Goal: Information Seeking & Learning: Check status

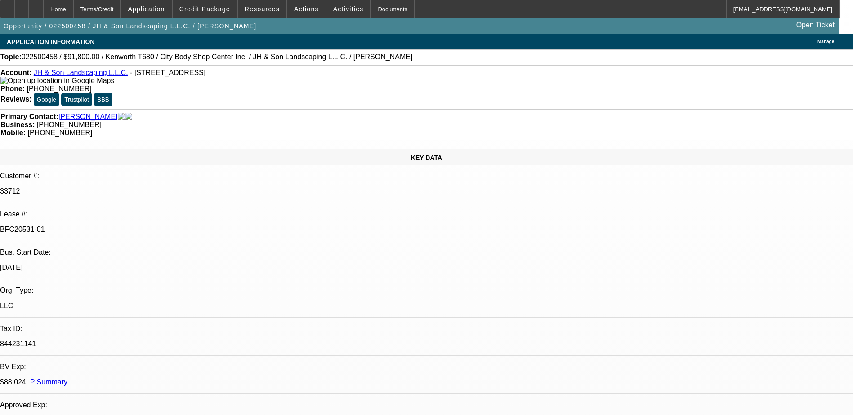
select select "0"
select select "2"
select select "0"
select select "6"
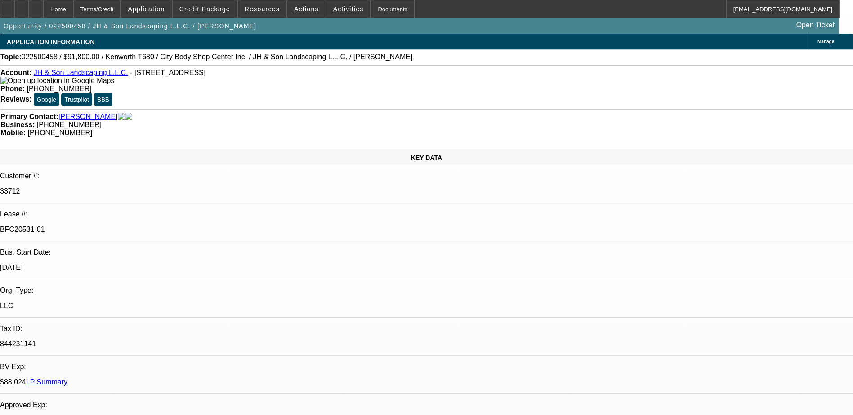
select select "0"
select select "2"
select select "0.1"
select select "4"
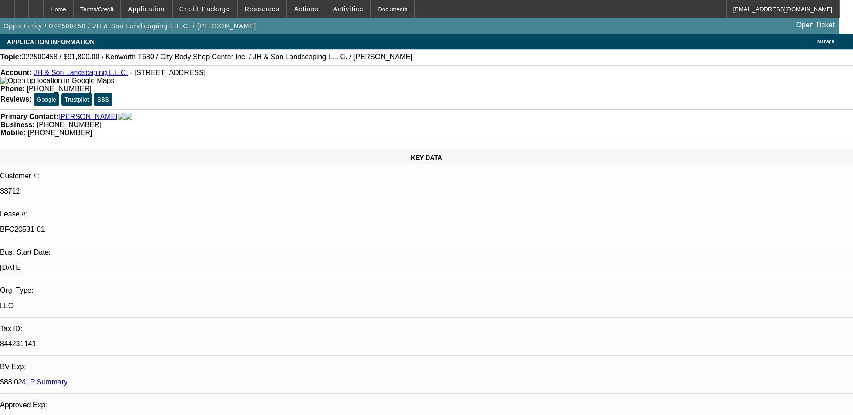
select select "0.15"
select select "2"
select select "0.1"
select select "4"
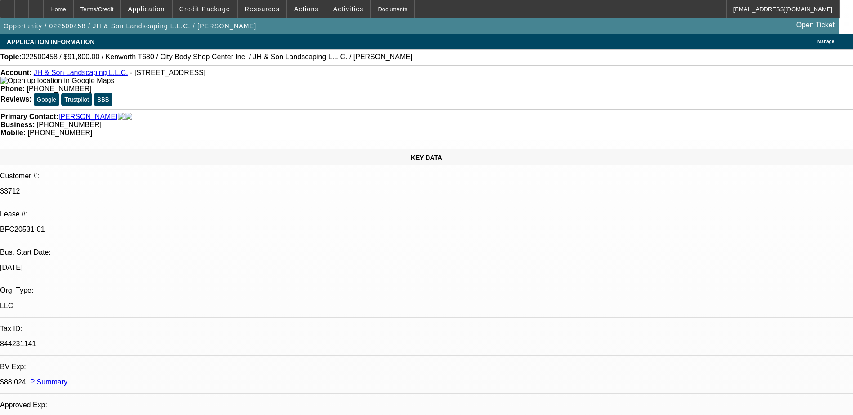
select select "0.1"
select select "2"
select select "0.1"
select select "4"
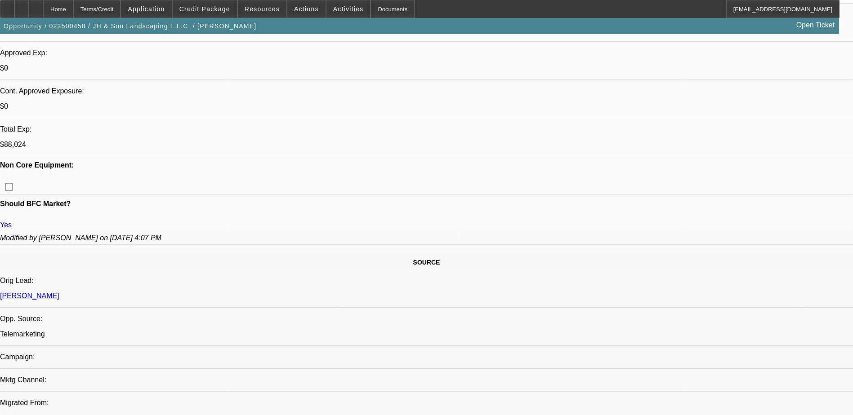
scroll to position [270, 0]
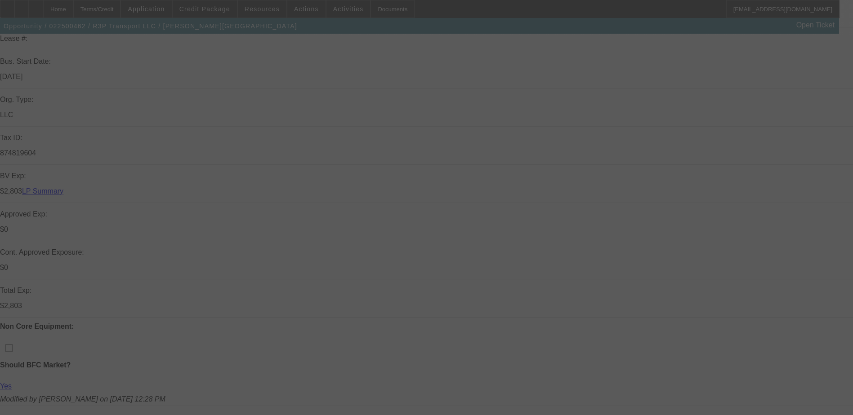
scroll to position [106, 0]
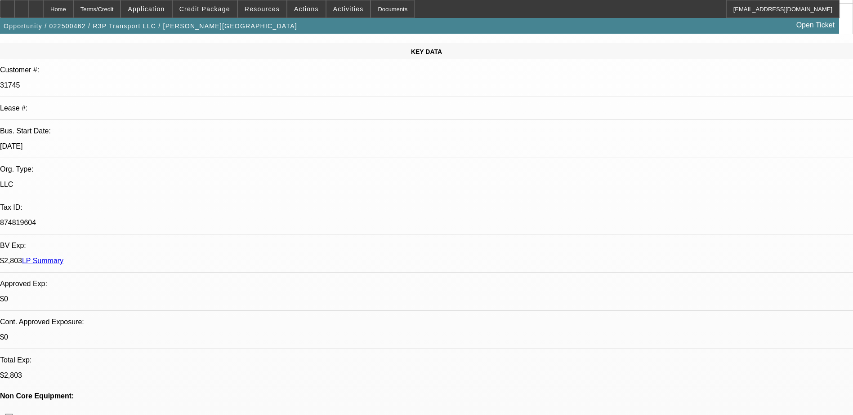
select select "0"
select select "0.1"
select select "0"
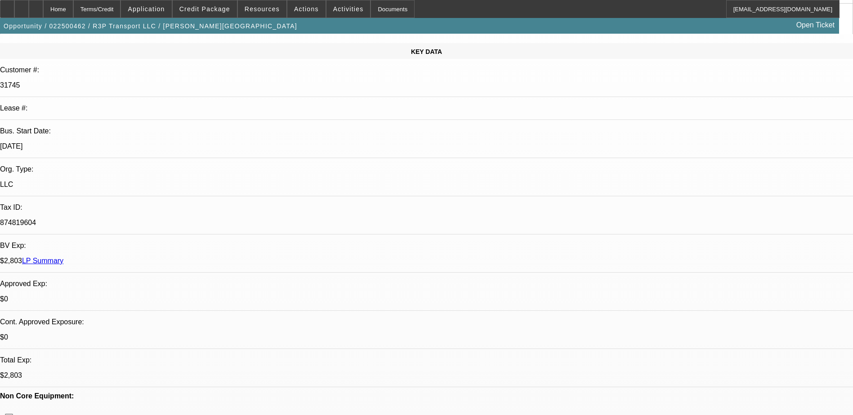
select select "0.1"
select select "0"
select select "0.1"
select select "0"
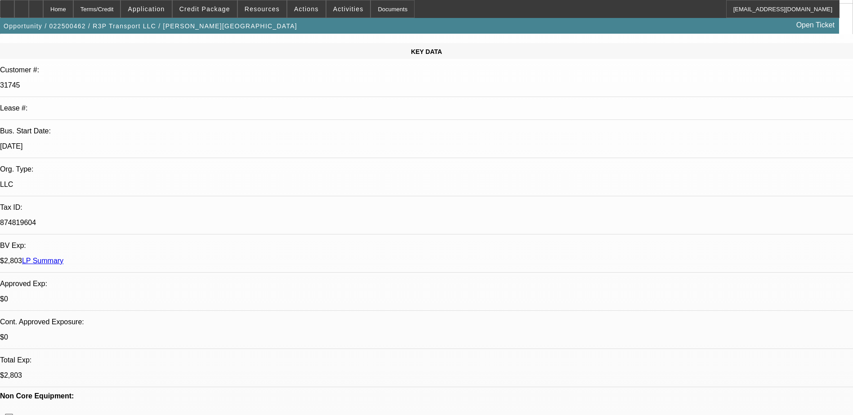
select select "0"
select select "0.1"
select select "1"
select select "3"
select select "4"
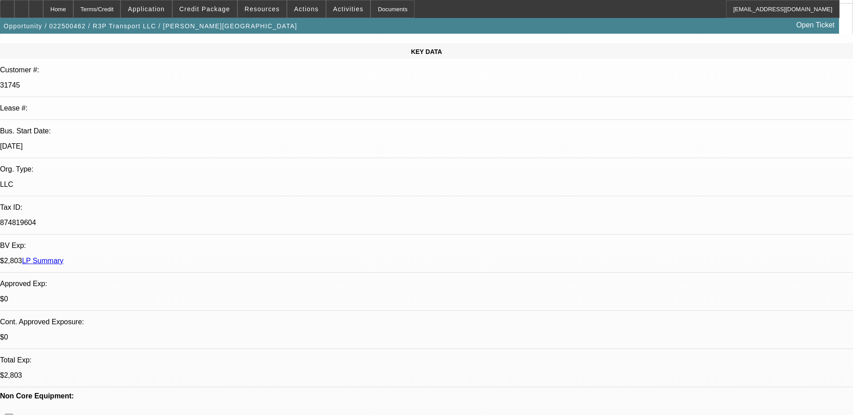
select select "1"
select select "4"
select select "1"
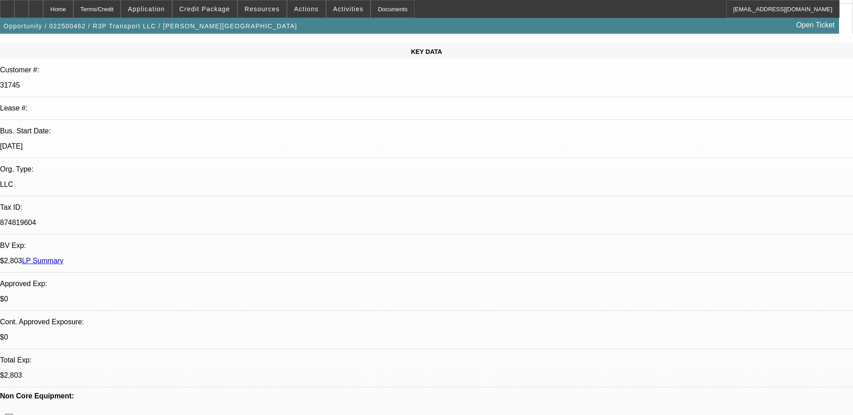
select select "4"
select select "1"
select select "4"
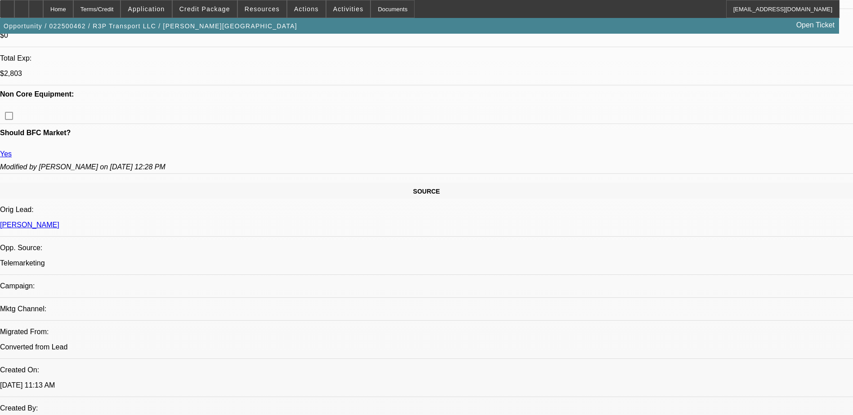
scroll to position [495, 0]
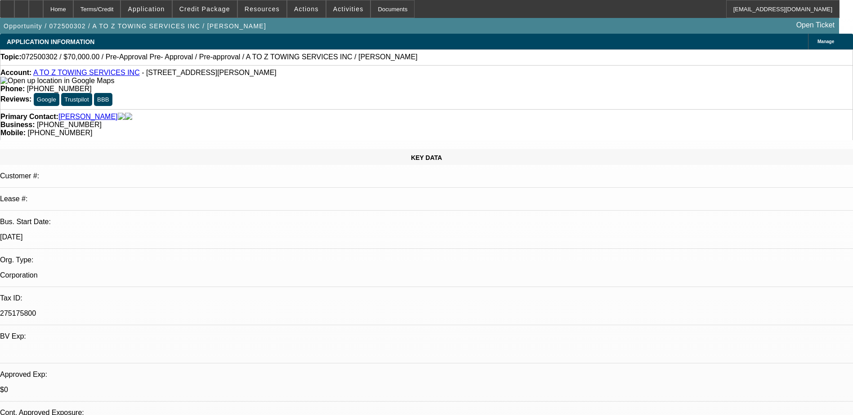
select select "0"
select select "2"
select select "0"
select select "2"
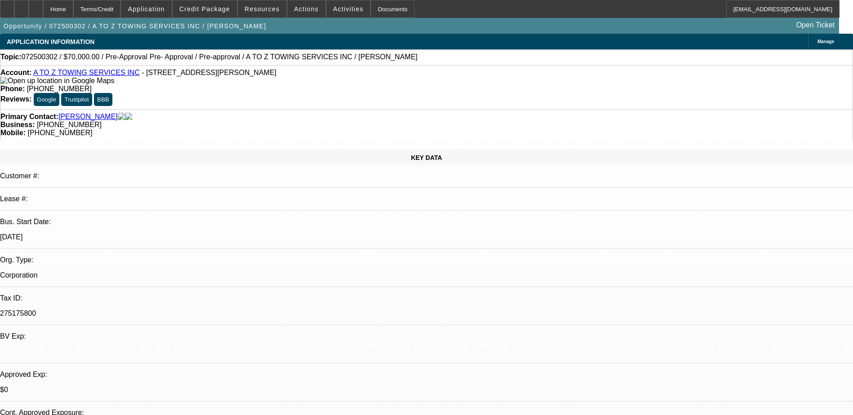
select select "0"
select select "0.1"
select select "2"
select select "0"
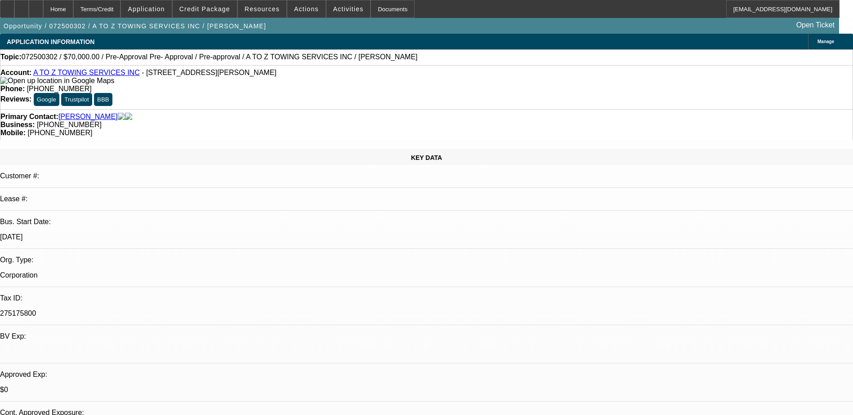
select select "2"
select select "0"
select select "1"
select select "2"
select select "6"
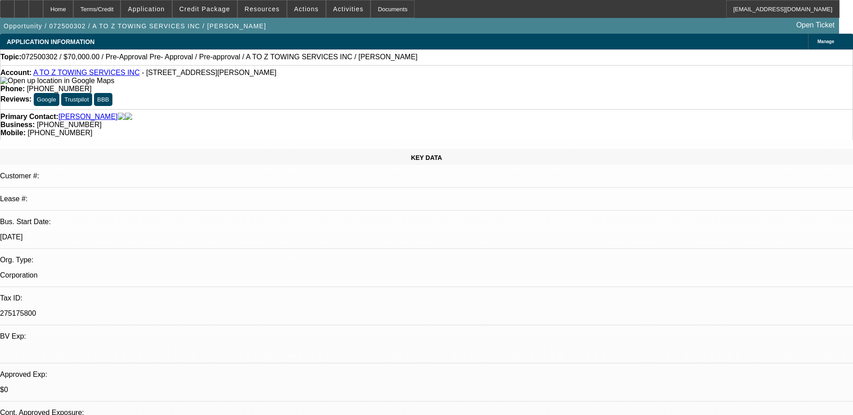
select select "1"
select select "2"
select select "6"
select select "1"
select select "2"
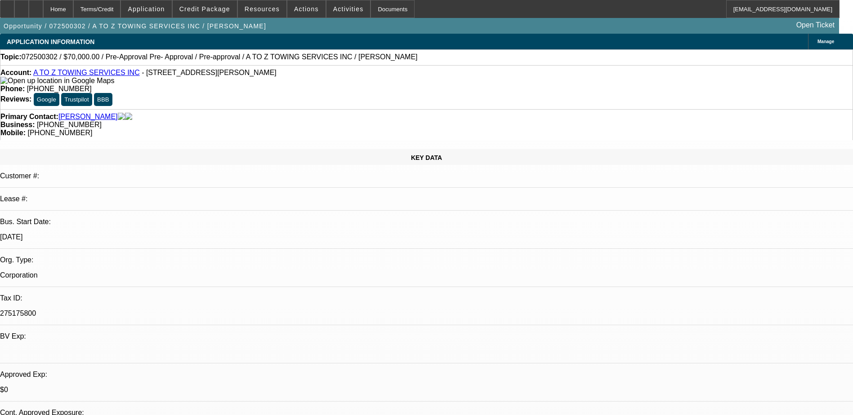
select select "6"
select select "1"
select select "2"
select select "6"
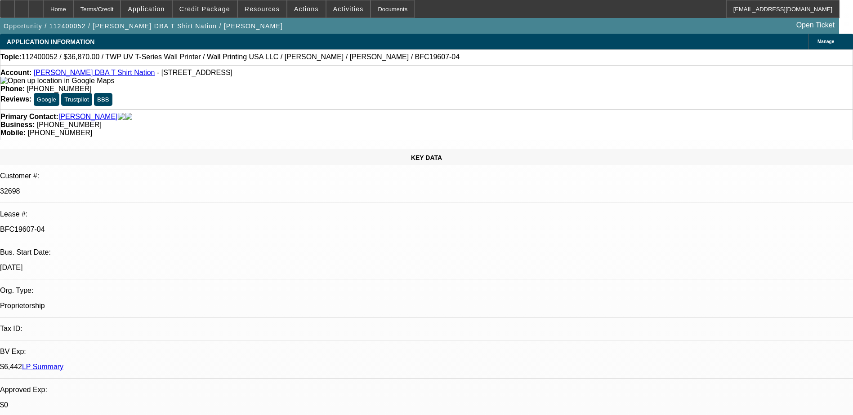
select select "0"
select select "0.1"
select select "0"
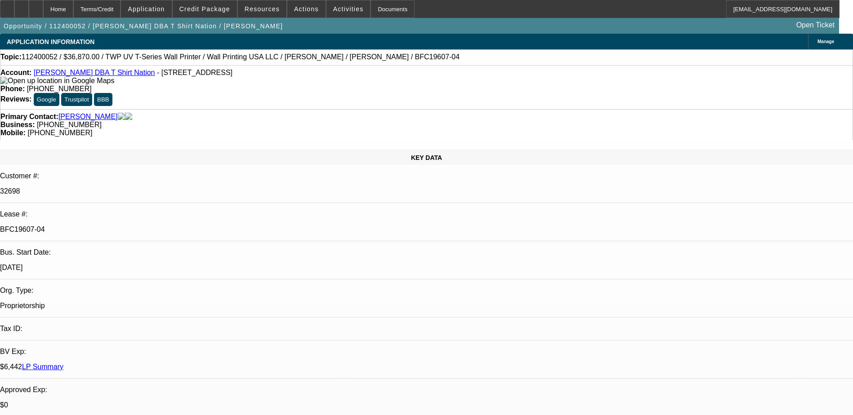
select select "0.1"
select select "0"
select select "0.1"
select select "0"
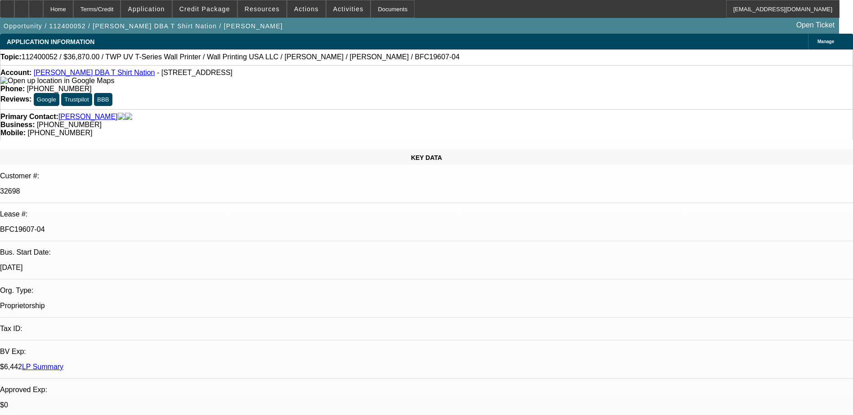
select select "0"
select select "0.1"
select select "1"
select select "3"
select select "4"
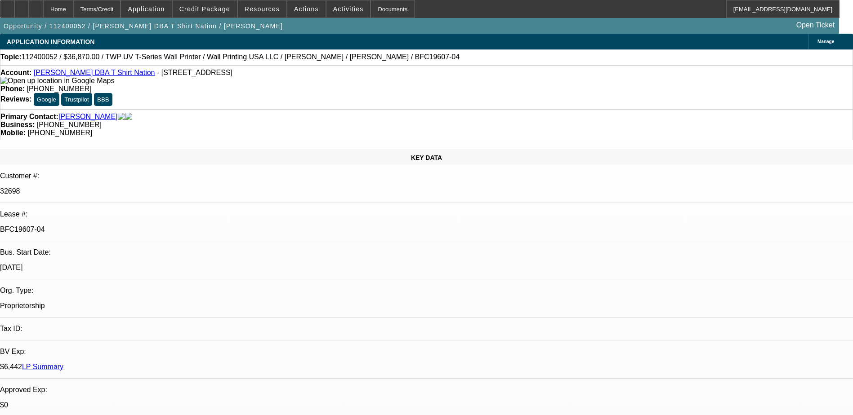
select select "1"
select select "3"
select select "4"
select select "1"
select select "3"
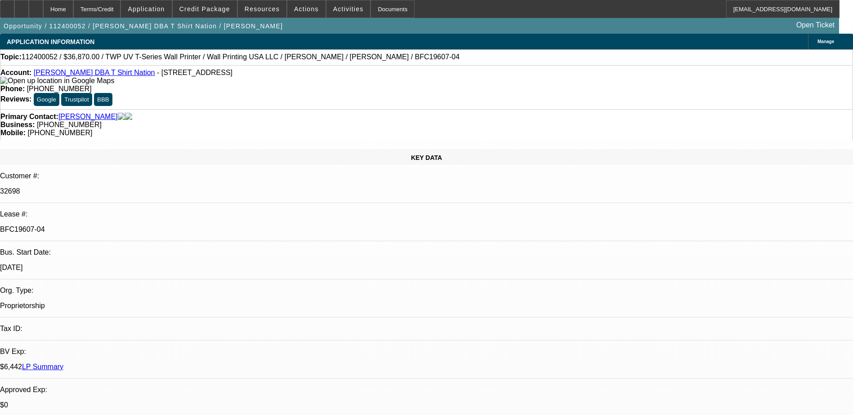
select select "4"
select select "1"
select select "3"
select select "4"
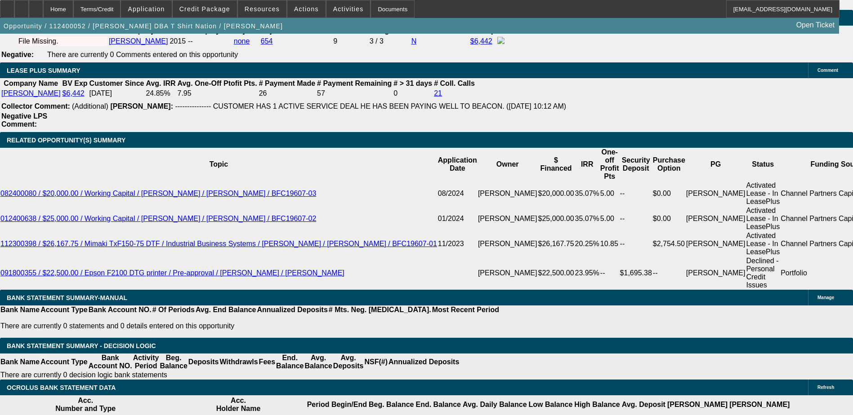
scroll to position [1529, 0]
